Goal: Transaction & Acquisition: Purchase product/service

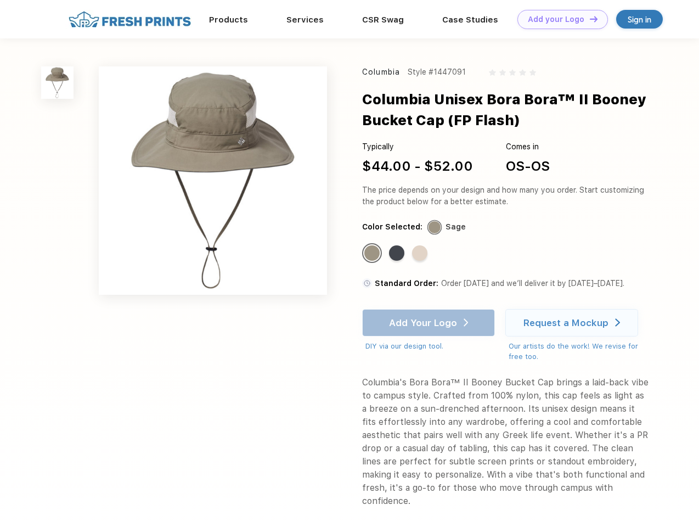
click at [558, 19] on link "Add your Logo Design Tool" at bounding box center [562, 19] width 91 height 19
click at [0, 0] on div "Design Tool" at bounding box center [0, 0] width 0 height 0
click at [589, 19] on link "Add your Logo Design Tool" at bounding box center [562, 19] width 91 height 19
click at [58, 82] on img at bounding box center [57, 82] width 32 height 32
click at [373, 253] on div "Standard Color" at bounding box center [371, 252] width 15 height 15
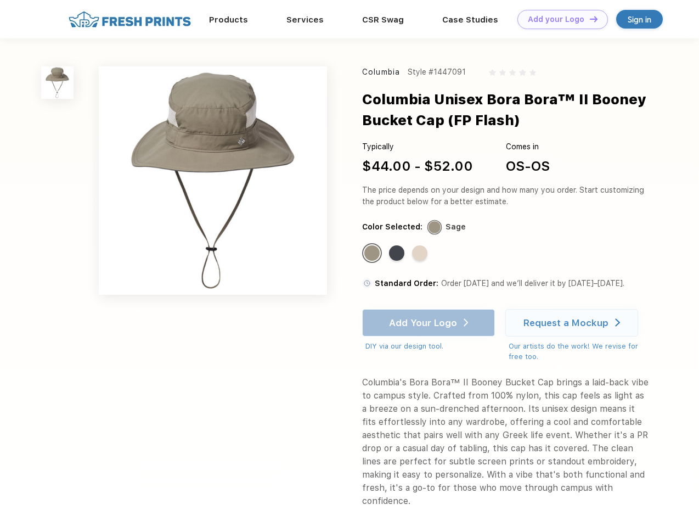
click at [398, 253] on div "Standard Color" at bounding box center [396, 252] width 15 height 15
click at [421, 253] on div "Standard Color" at bounding box center [419, 252] width 15 height 15
click at [430, 323] on div "Add Your Logo DIY via our design tool. Ah shoot! This product isn't up in our d…" at bounding box center [428, 330] width 133 height 43
click at [573, 323] on div "Request a Mockup" at bounding box center [565, 322] width 85 height 11
